Goal: Task Accomplishment & Management: Use online tool/utility

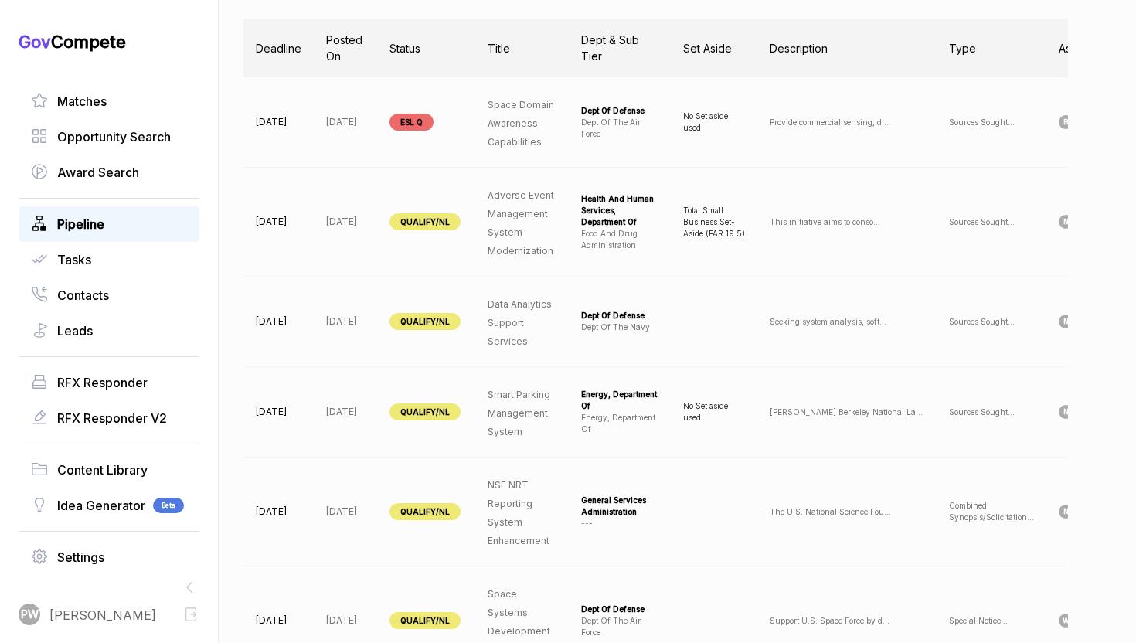
scroll to position [0, 158]
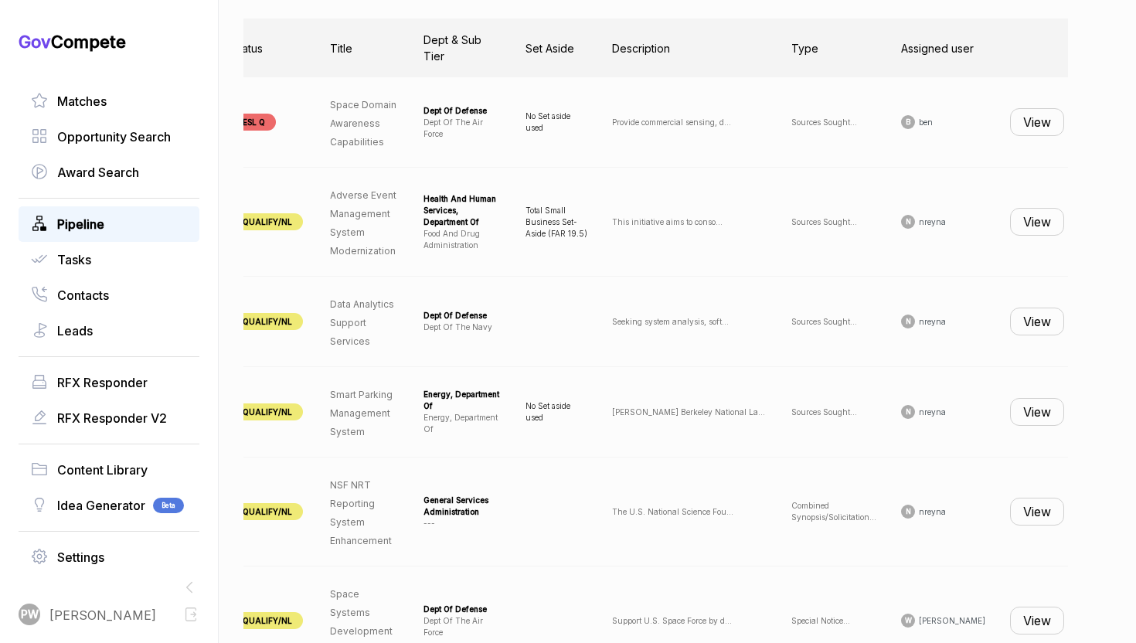
click at [1015, 226] on button "View" at bounding box center [1037, 222] width 54 height 28
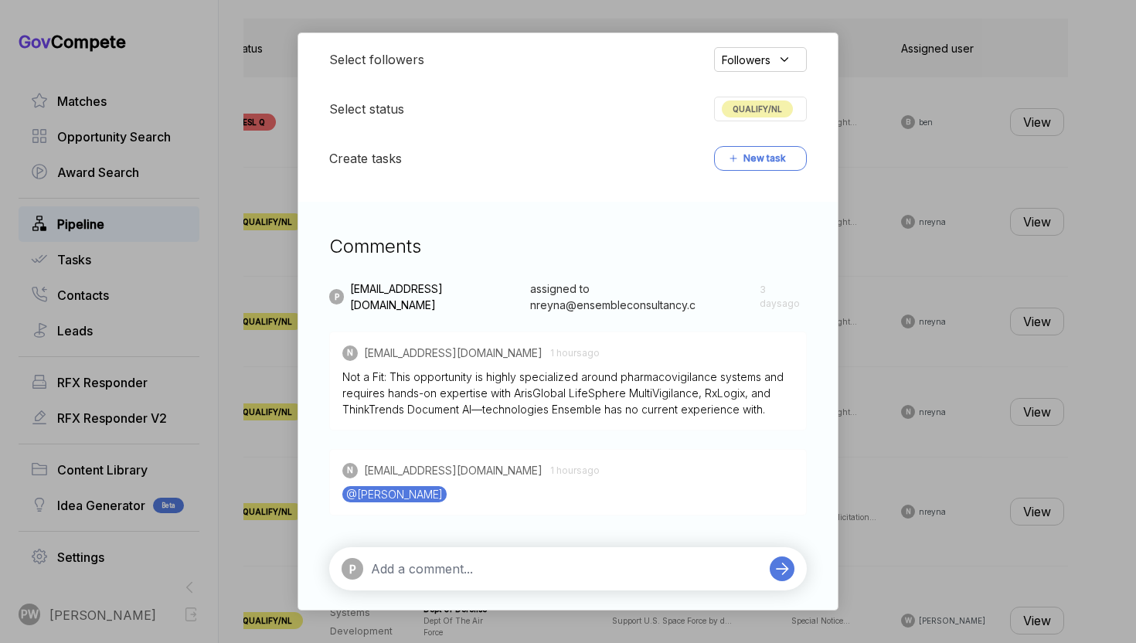
scroll to position [408, 0]
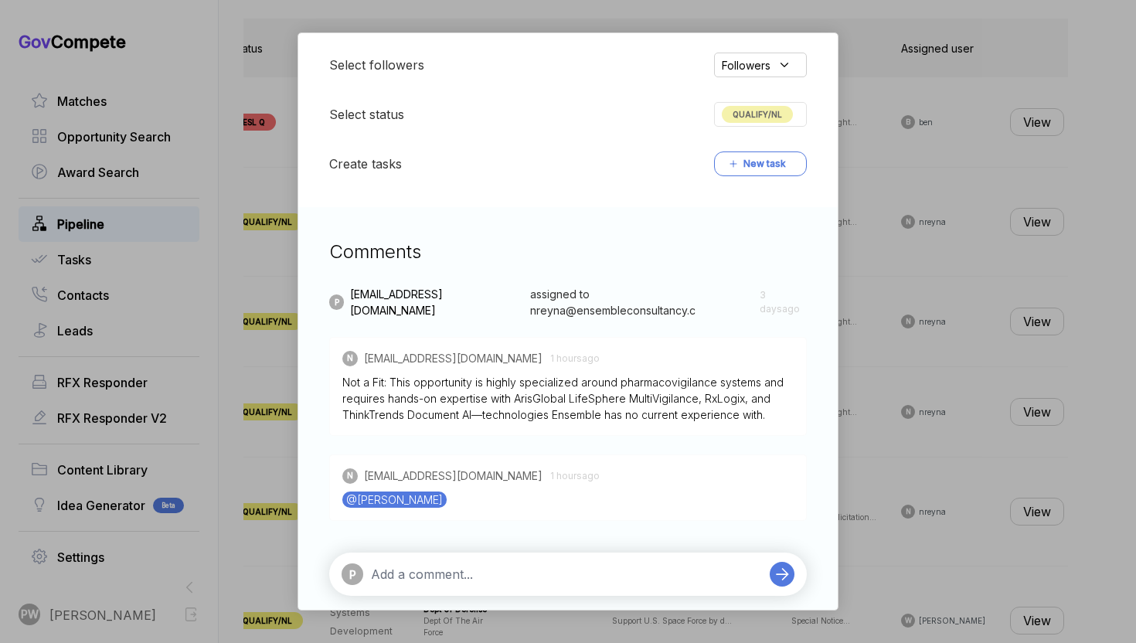
click at [751, 114] on span "QUALIFY/NL" at bounding box center [757, 114] width 71 height 17
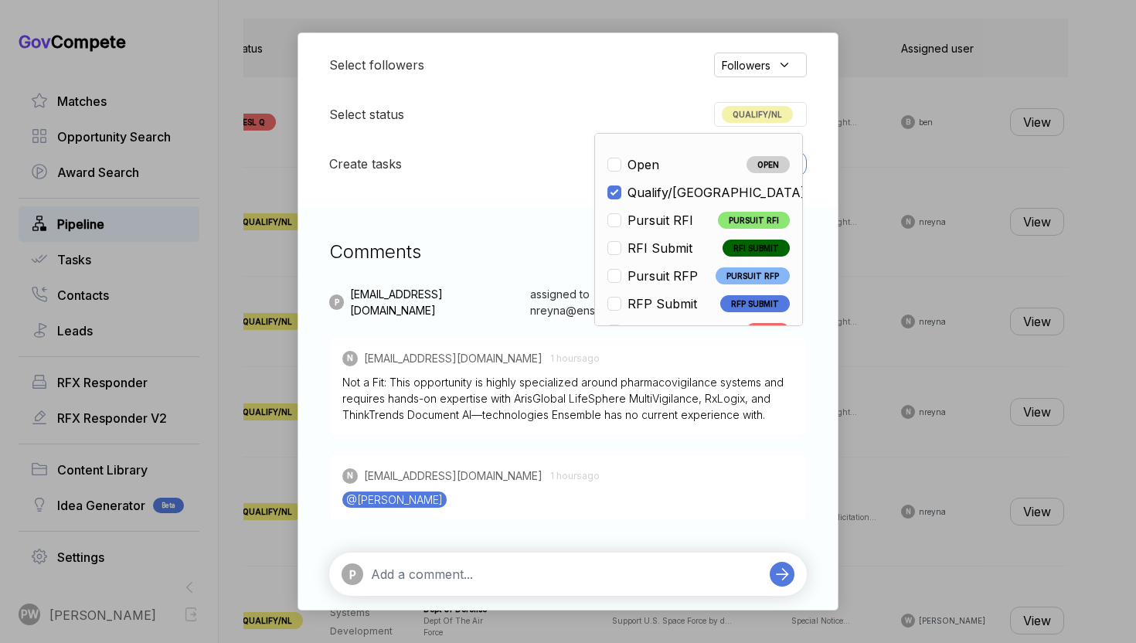
scroll to position [362, 0]
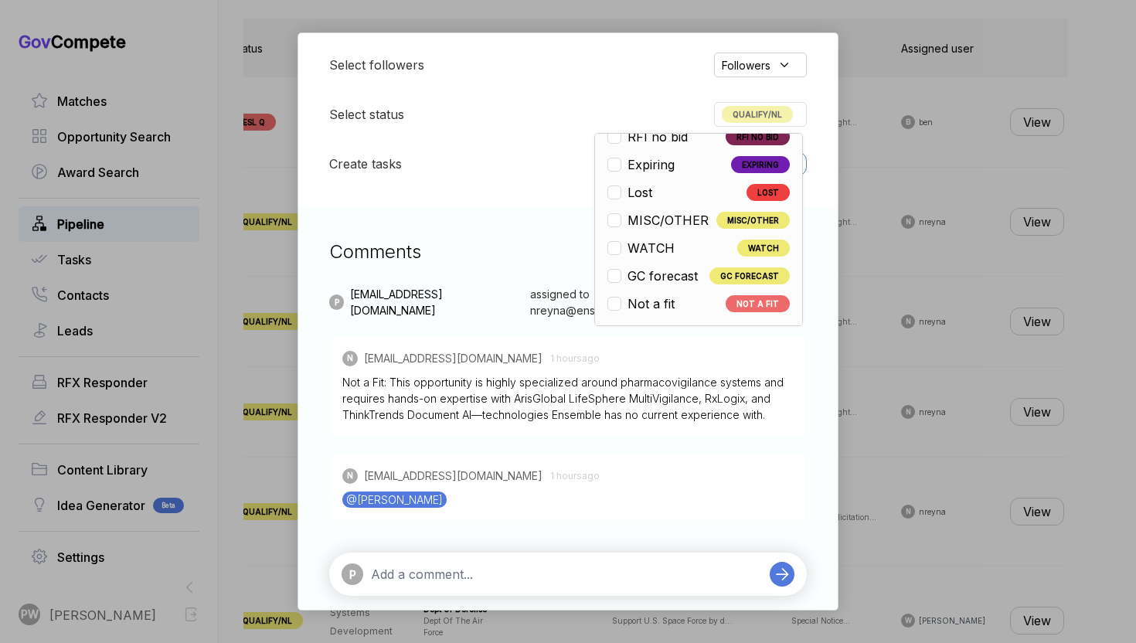
click at [667, 307] on span "Not a fit" at bounding box center [651, 303] width 47 height 19
checkbox input "false"
checkbox input "true"
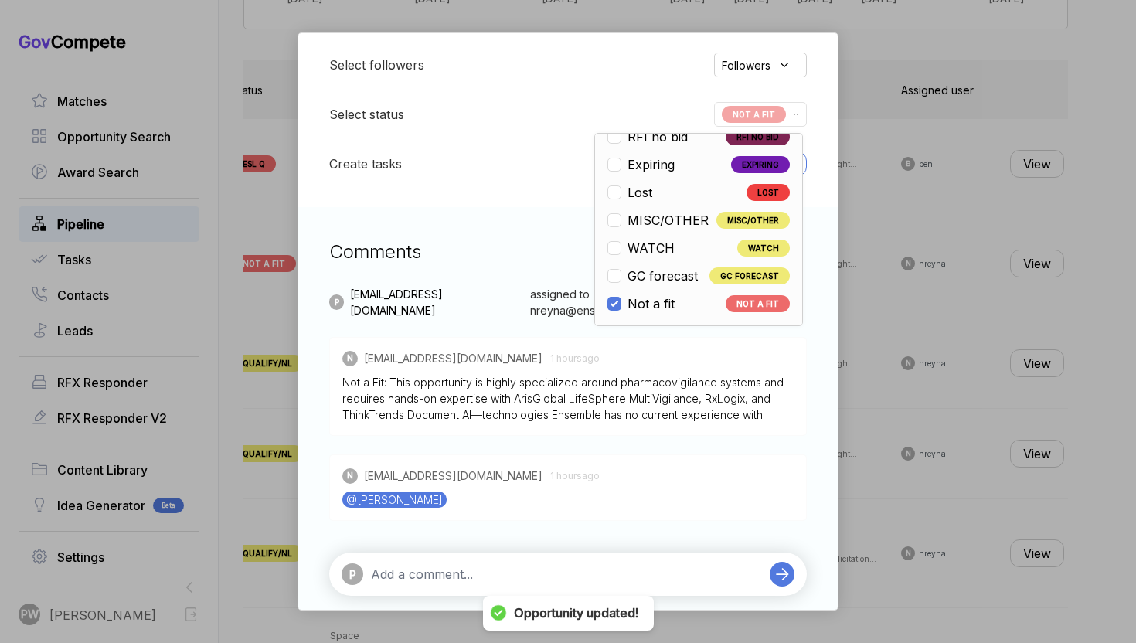
scroll to position [592, 0]
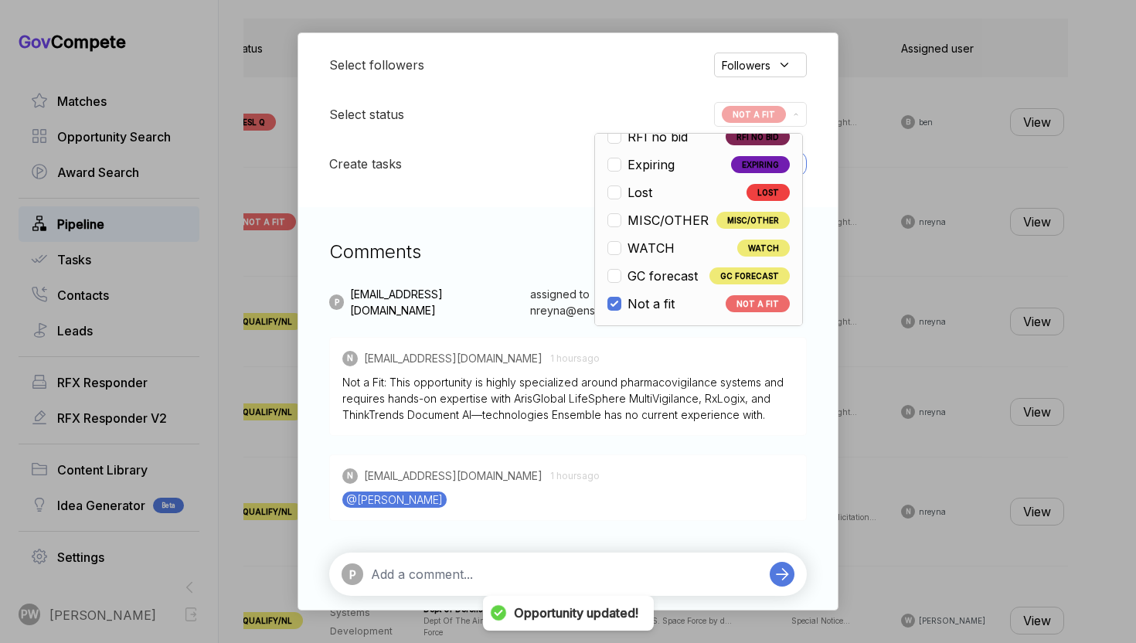
click at [852, 457] on div "Adverse Event Management System Modernization sam STAGE Sources Sought Copy lin…" at bounding box center [568, 321] width 1136 height 643
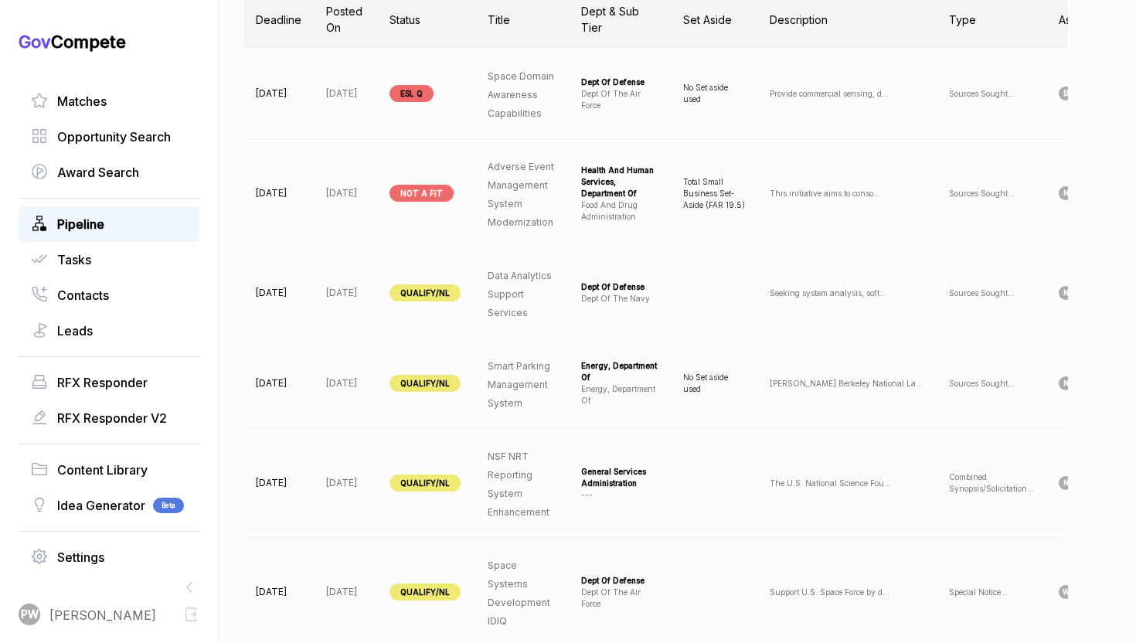
scroll to position [641, 0]
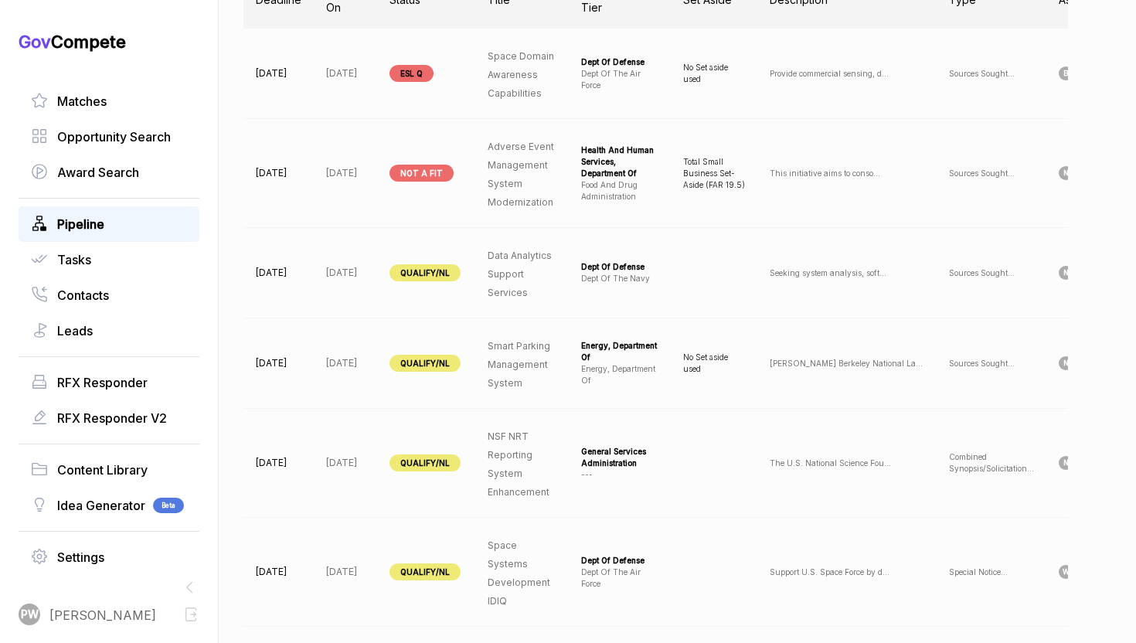
click at [812, 363] on p "Lawrence Berkeley National La ..." at bounding box center [847, 364] width 155 height 12
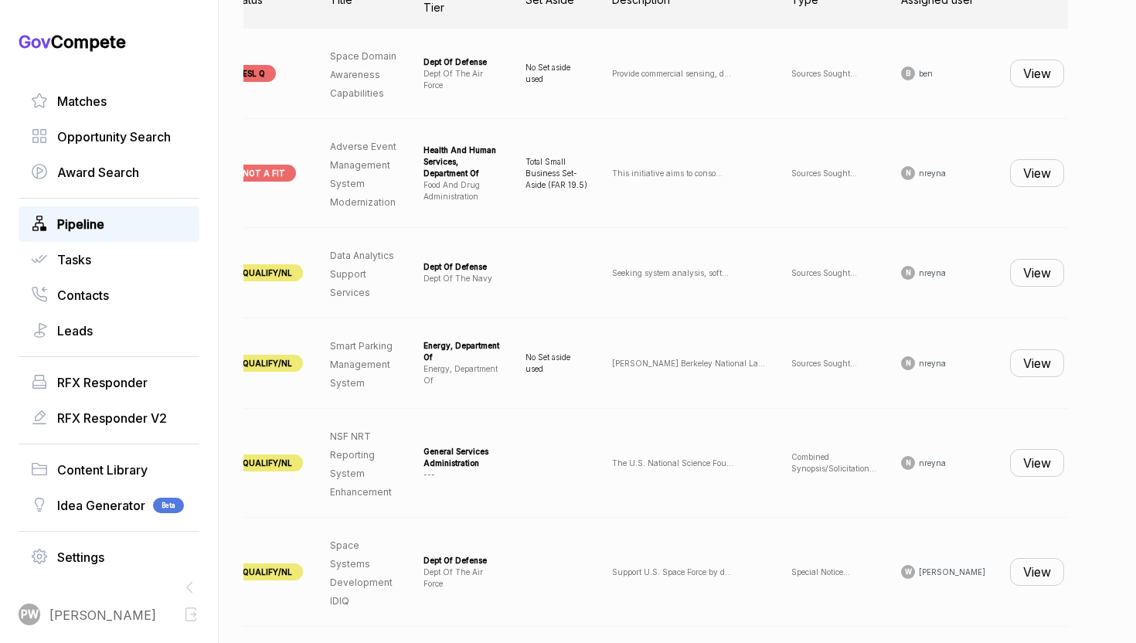
click at [1016, 288] on td "View" at bounding box center [1037, 273] width 79 height 90
click at [1017, 279] on button "View" at bounding box center [1037, 273] width 54 height 28
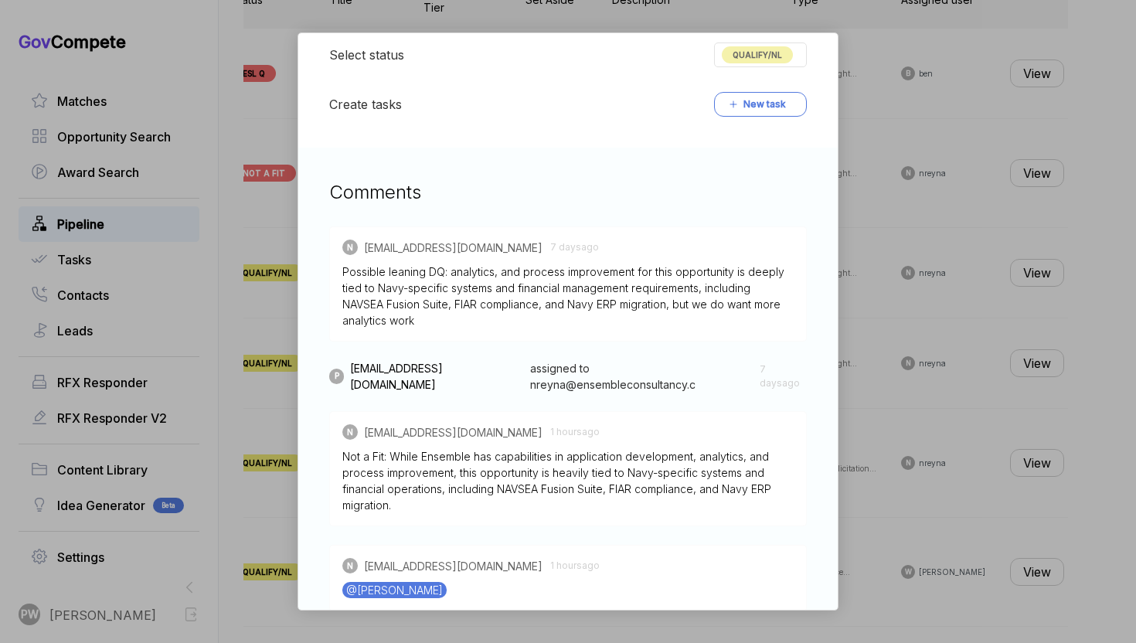
scroll to position [436, 0]
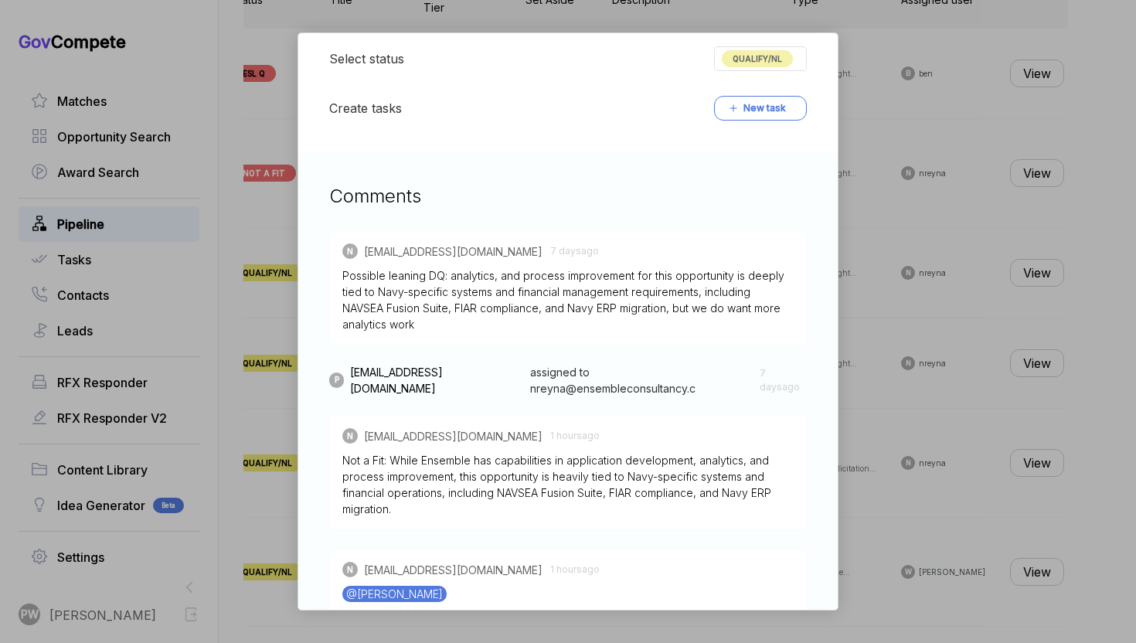
click at [897, 430] on div "Data Analytics Support Services sam STAGE Sources Sought Copy link POSTED DATE …" at bounding box center [568, 321] width 1136 height 643
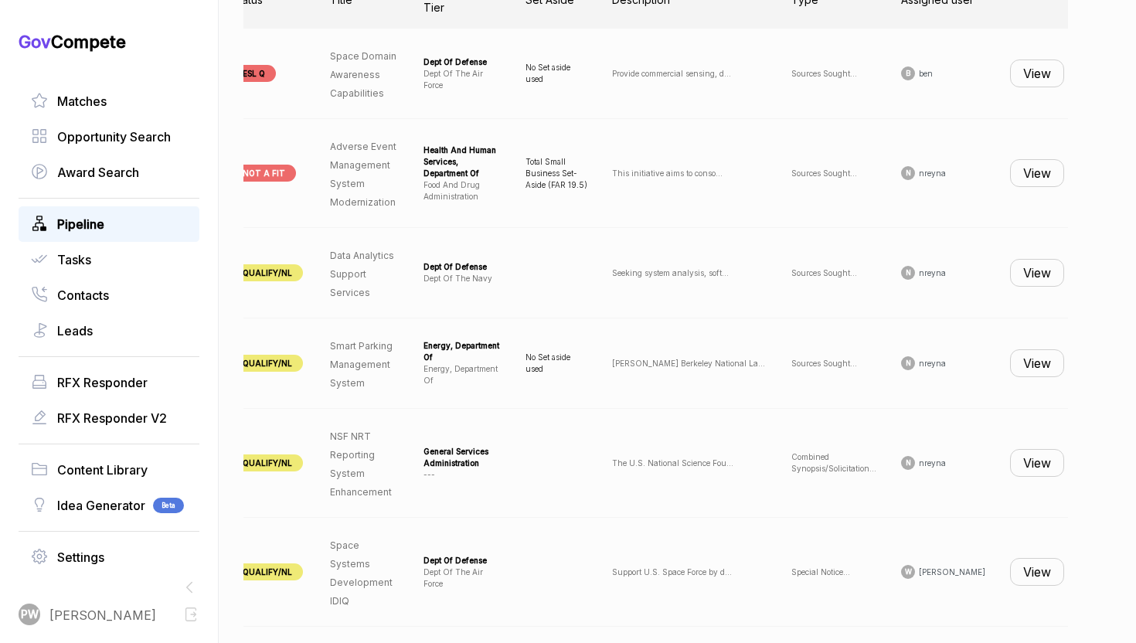
click at [1023, 369] on button "View" at bounding box center [1037, 363] width 54 height 28
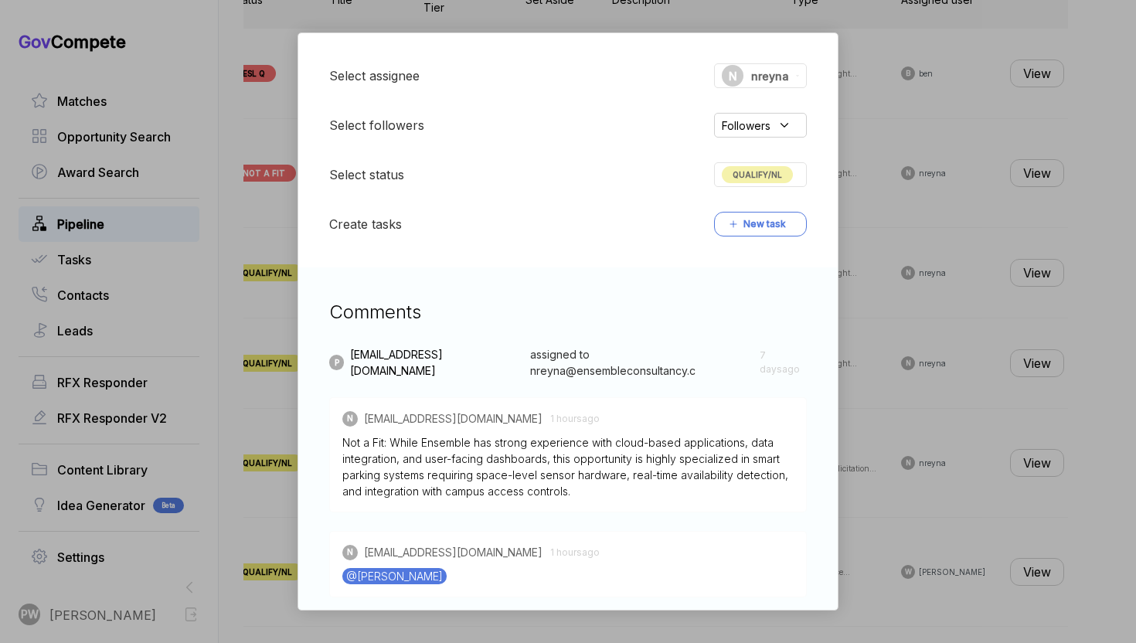
scroll to position [345, 0]
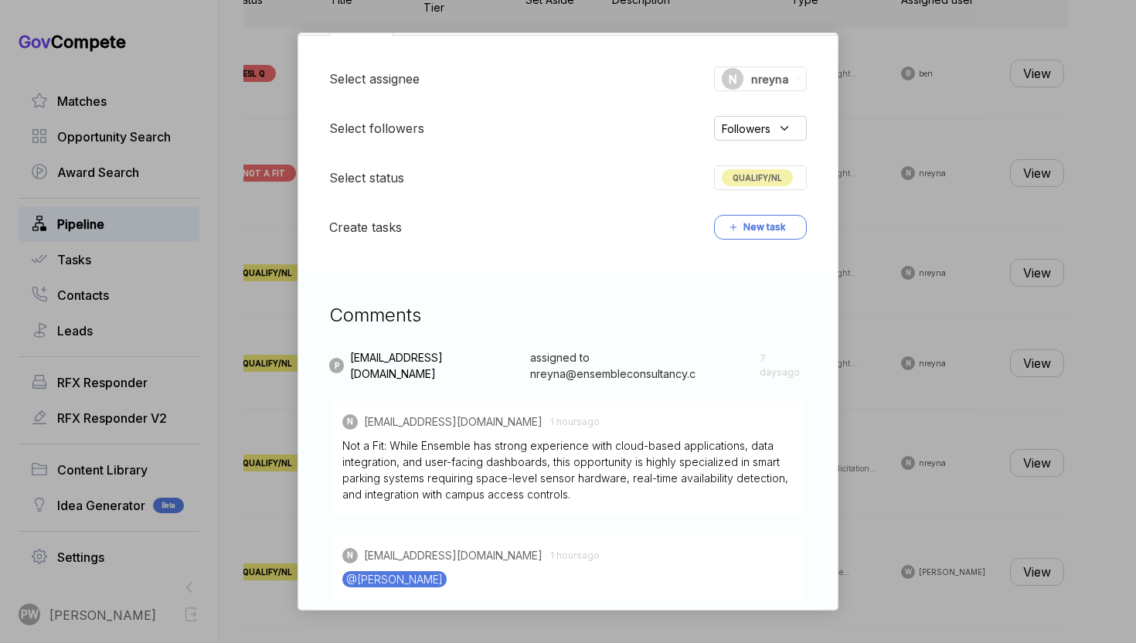
click at [776, 189] on div "QUALIFY/NL" at bounding box center [760, 177] width 93 height 25
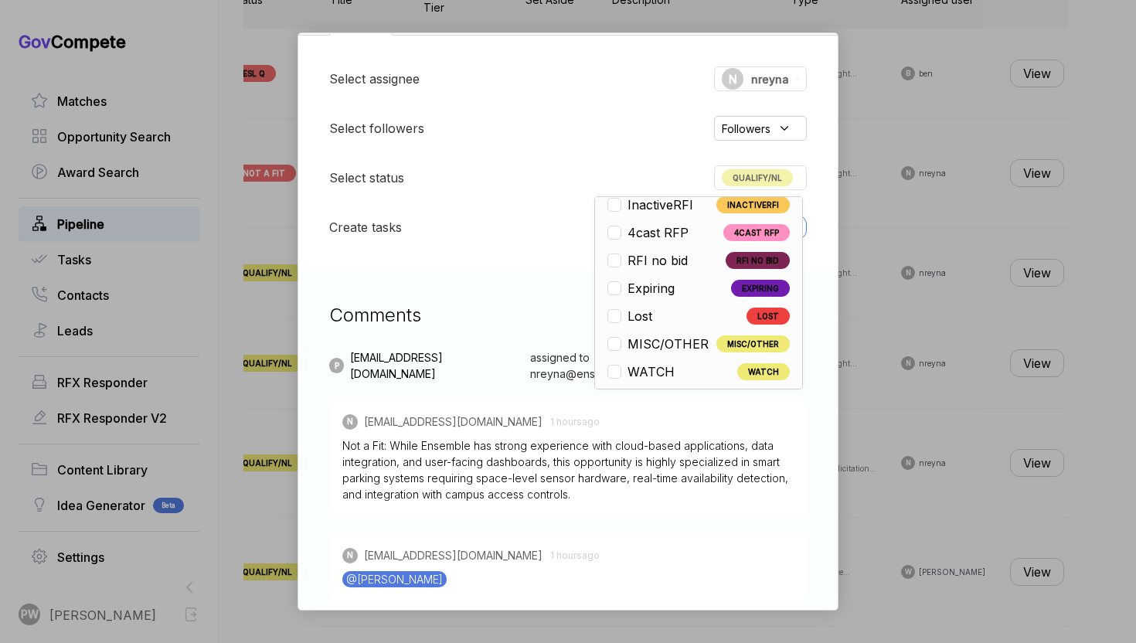
scroll to position [362, 0]
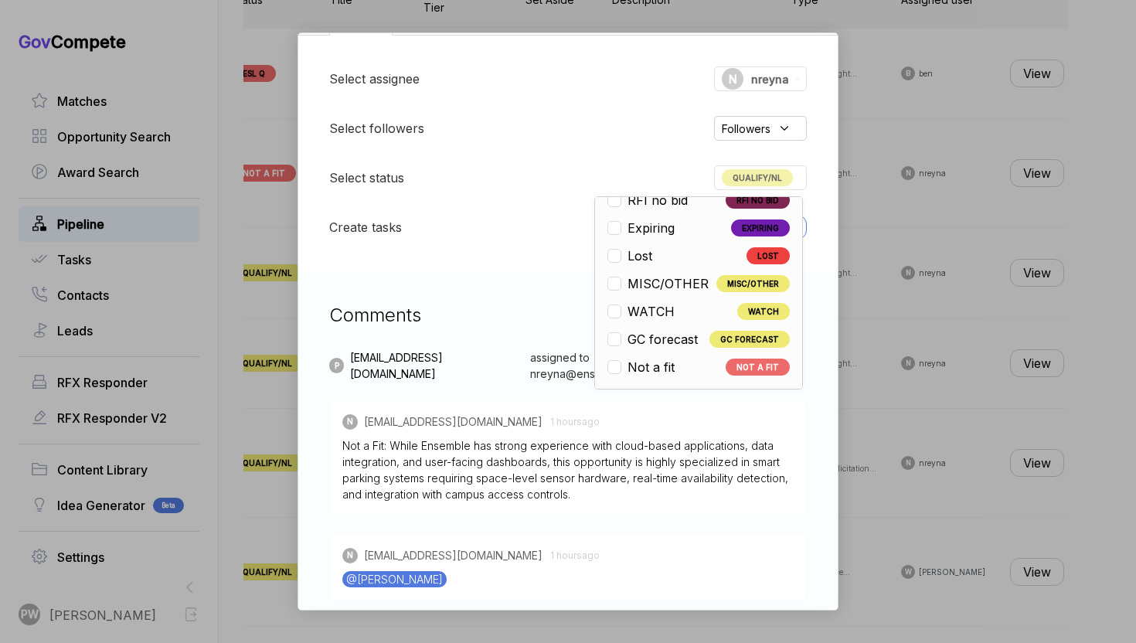
click at [688, 369] on li "Not a fit NOT A FIT" at bounding box center [699, 367] width 182 height 19
checkbox input "false"
checkbox input "true"
click at [852, 360] on div "Smart Parking Management System sam STAGE Sources Sought Copy link POSTED DATE …" at bounding box center [568, 321] width 1136 height 643
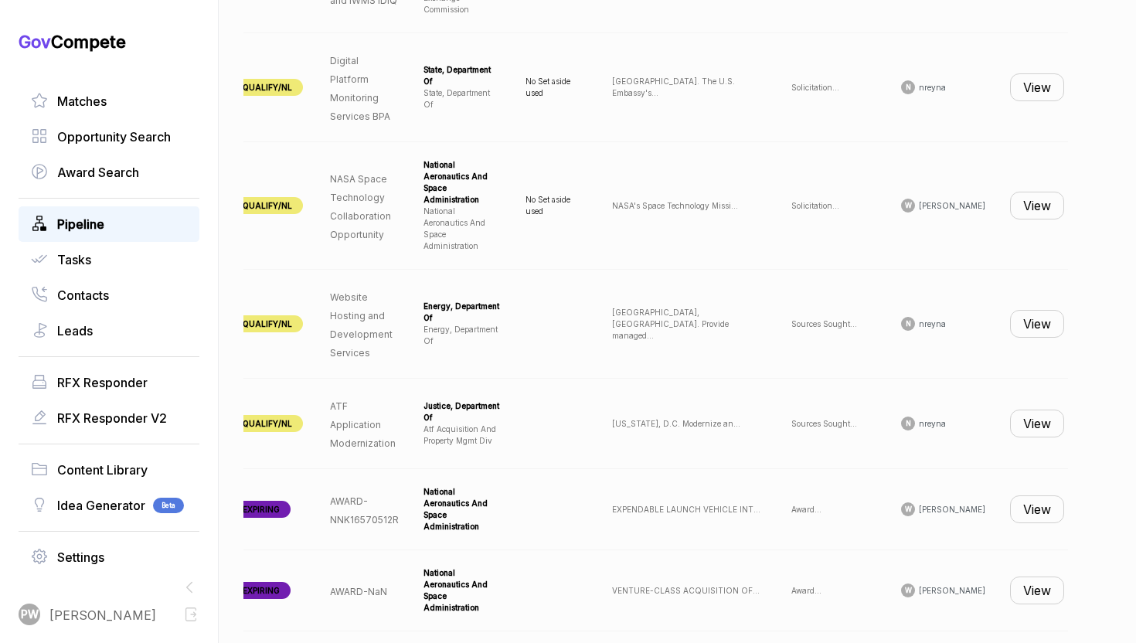
scroll to position [1451, 0]
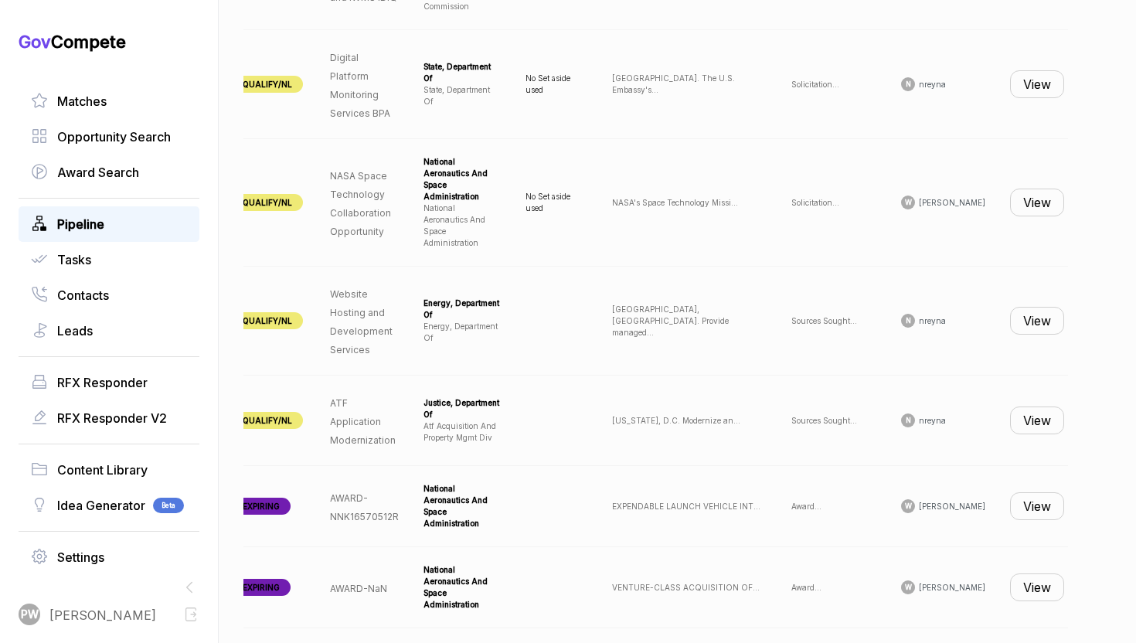
click at [1017, 307] on button "View" at bounding box center [1037, 321] width 54 height 28
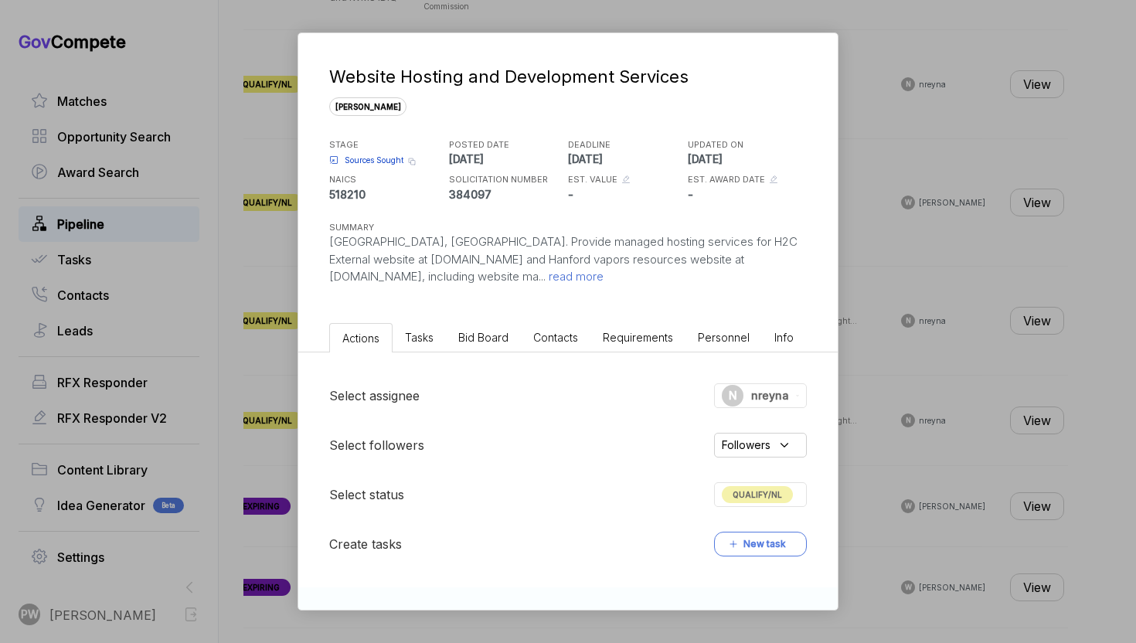
click at [1017, 295] on div "Website Hosting and Development Services sam STAGE Sources Sought Copy link POS…" at bounding box center [568, 321] width 1136 height 643
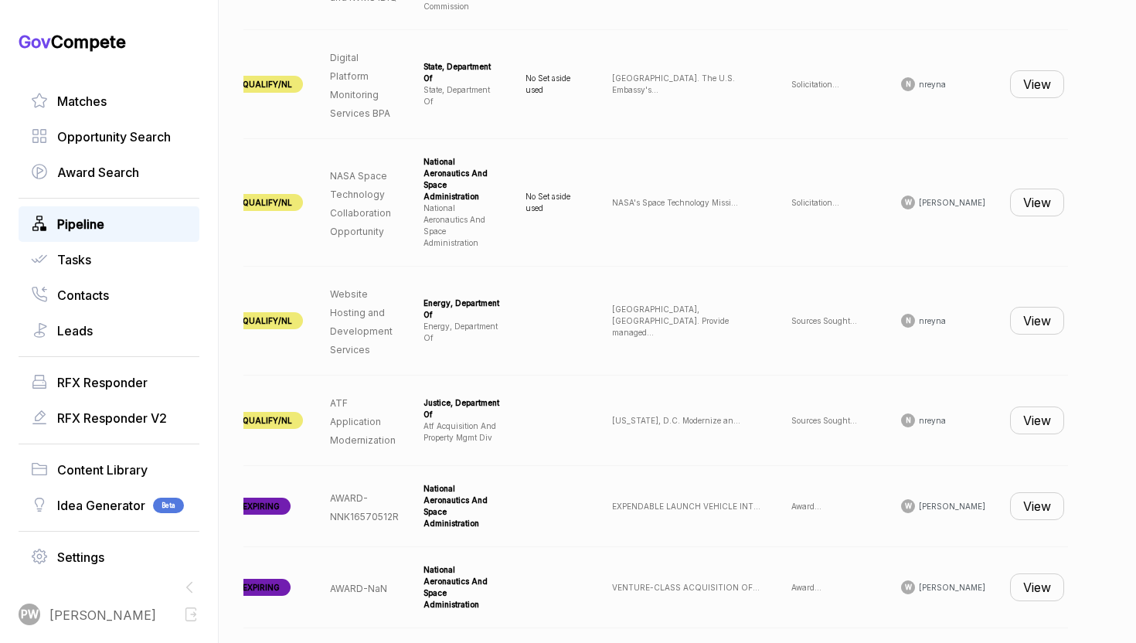
click at [1016, 307] on button "View" at bounding box center [1037, 321] width 54 height 28
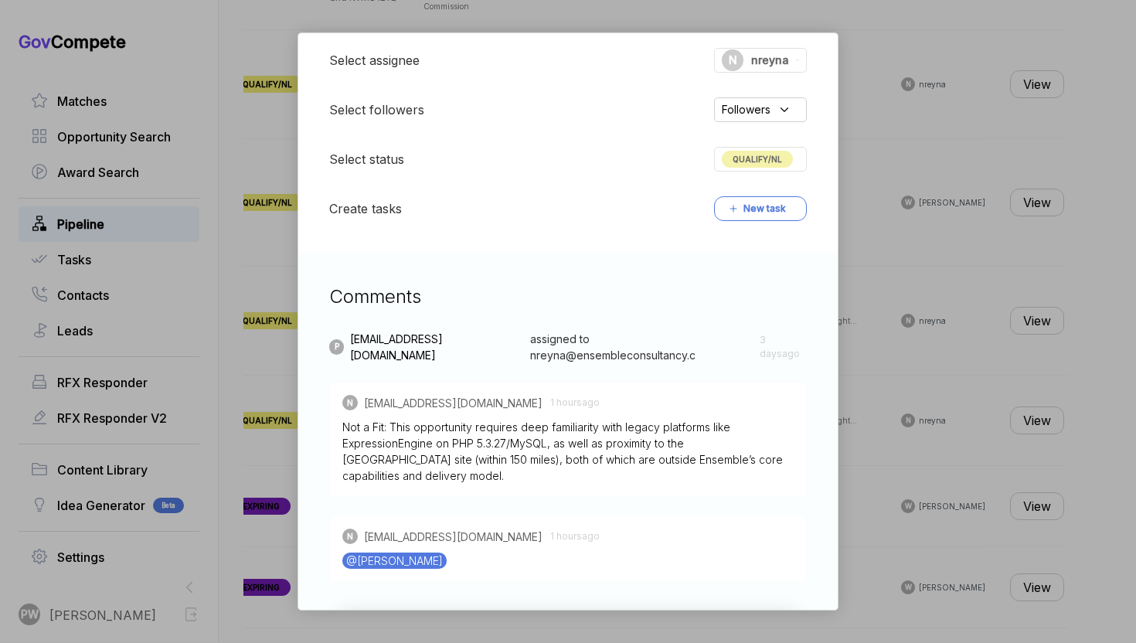
scroll to position [397, 0]
